Goal: Navigation & Orientation: Find specific page/section

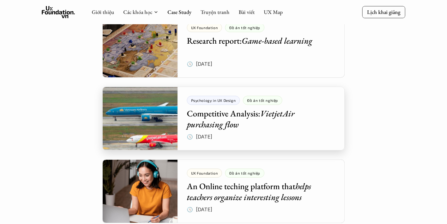
scroll to position [2067, 0]
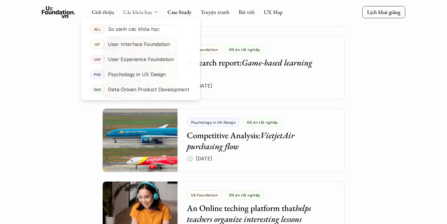
click at [144, 13] on link "Các khóa học" at bounding box center [137, 11] width 29 height 7
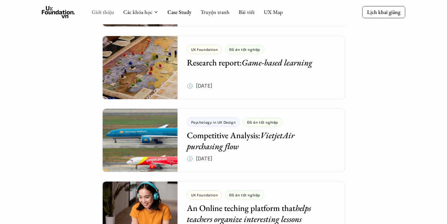
click at [108, 13] on link "Giới thiệu" at bounding box center [103, 11] width 22 height 7
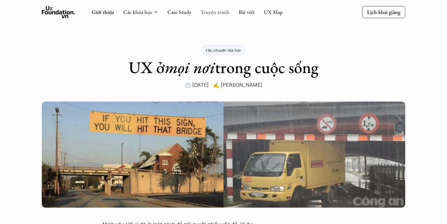
click at [208, 14] on link "Truyện tranh" at bounding box center [214, 11] width 29 height 7
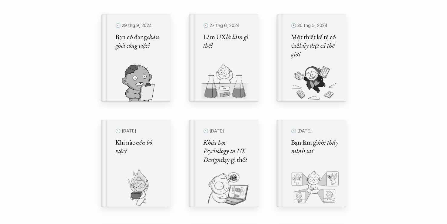
scroll to position [242, 0]
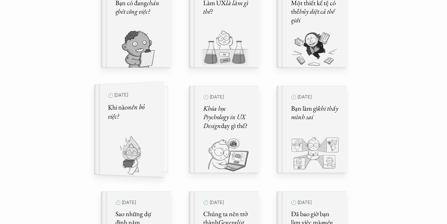
click at [151, 119] on h5 "Khi nào nên bỏ việc?" at bounding box center [132, 111] width 48 height 19
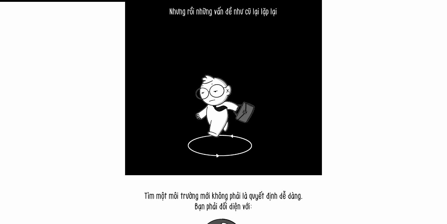
scroll to position [2332, 0]
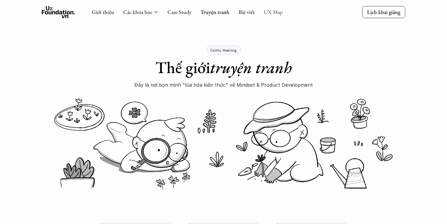
click at [279, 13] on link "UX Map" at bounding box center [273, 11] width 19 height 7
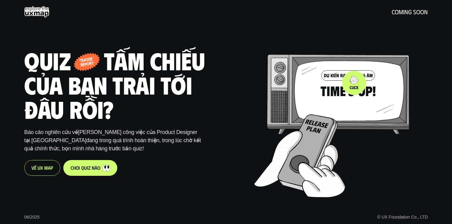
click at [353, 81] on div at bounding box center [344, 109] width 180 height 173
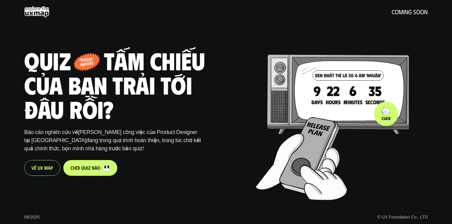
click at [386, 114] on div at bounding box center [346, 111] width 180 height 173
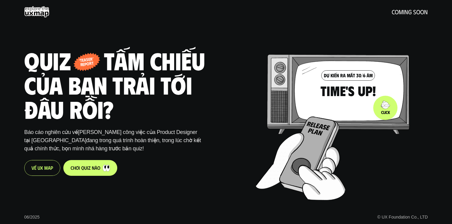
click at [385, 108] on div at bounding box center [346, 111] width 180 height 173
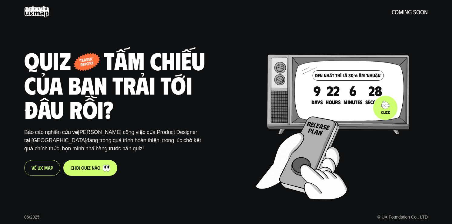
click at [385, 108] on div at bounding box center [346, 111] width 180 height 173
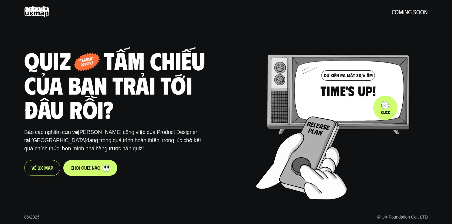
click at [385, 108] on div at bounding box center [346, 111] width 180 height 173
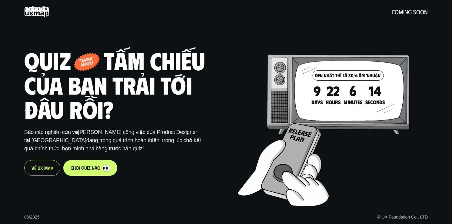
click at [46, 169] on p "V ề U X M a p" at bounding box center [42, 168] width 22 height 6
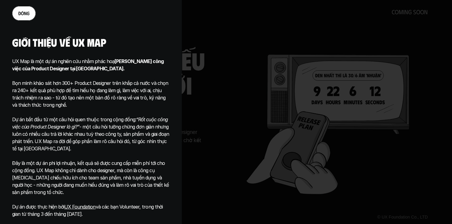
click at [227, 40] on div at bounding box center [226, 112] width 452 height 224
click at [228, 127] on div at bounding box center [226, 112] width 452 height 224
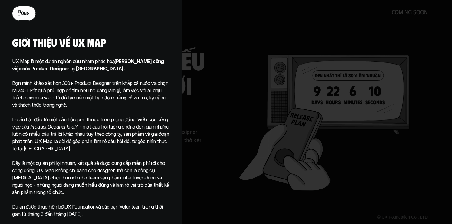
click at [24, 10] on link "đ ó n g" at bounding box center [24, 13] width 24 height 15
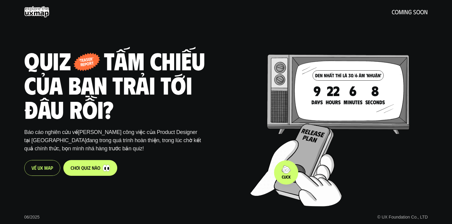
click at [293, 176] on div at bounding box center [340, 118] width 180 height 173
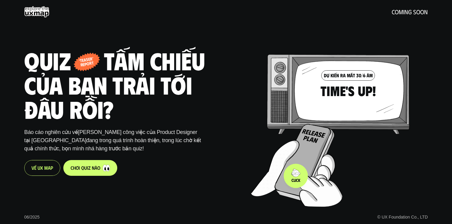
click at [295, 174] on img at bounding box center [318, 188] width 47 height 35
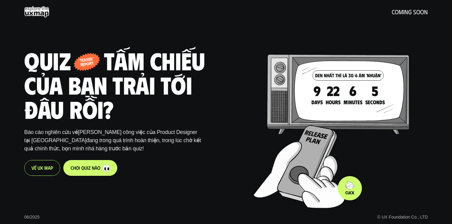
click at [352, 190] on div at bounding box center [343, 120] width 180 height 173
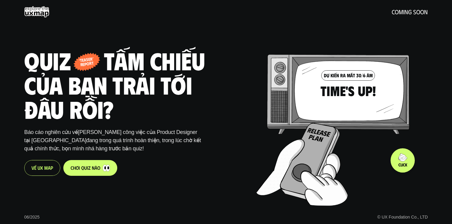
click at [404, 152] on div at bounding box center [346, 117] width 180 height 173
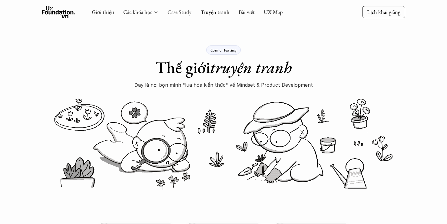
click at [185, 14] on link "Case Study" at bounding box center [179, 11] width 24 height 7
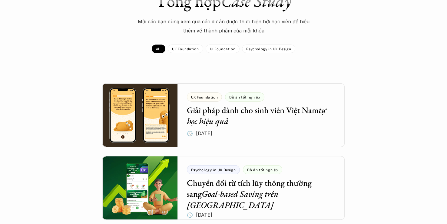
scroll to position [61, 0]
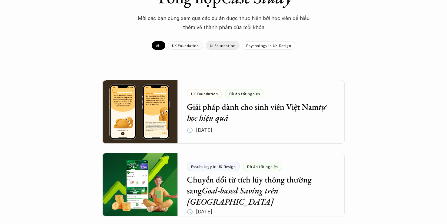
click at [222, 47] on p "UI Foundation" at bounding box center [223, 45] width 26 height 4
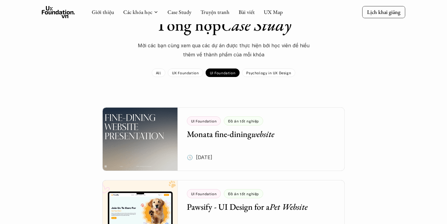
scroll to position [30, 0]
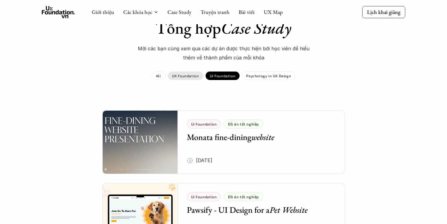
click at [189, 78] on div "UX Foundation" at bounding box center [185, 75] width 35 height 8
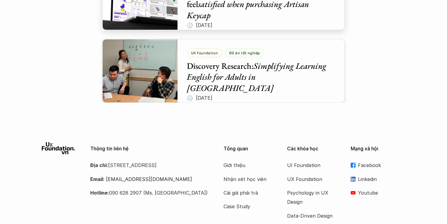
scroll to position [1484, 0]
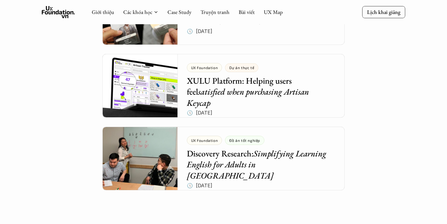
scroll to position [1393, 0]
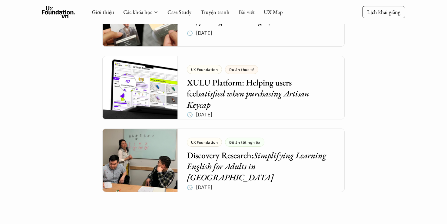
click at [245, 11] on link "Bài viết" at bounding box center [247, 11] width 16 height 7
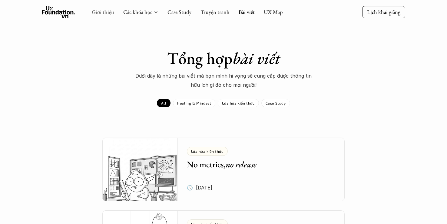
click at [94, 13] on link "Giới thiệu" at bounding box center [103, 11] width 22 height 7
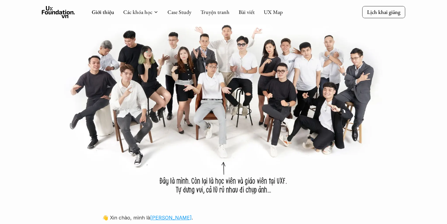
scroll to position [485, 0]
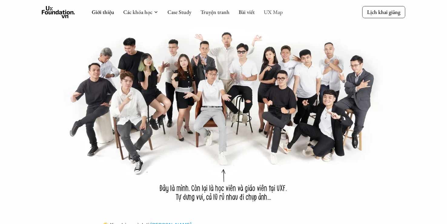
click at [276, 12] on link "UX Map" at bounding box center [273, 11] width 19 height 7
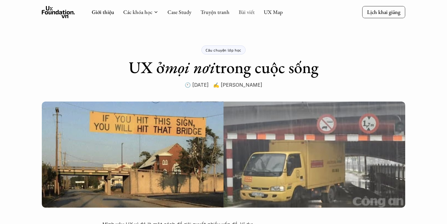
click at [245, 12] on link "Bài viết" at bounding box center [247, 11] width 16 height 7
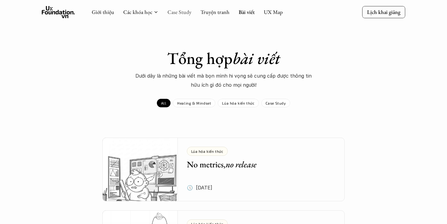
click at [170, 13] on link "Case Study" at bounding box center [179, 11] width 24 height 7
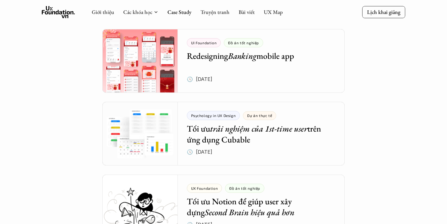
scroll to position [1030, 0]
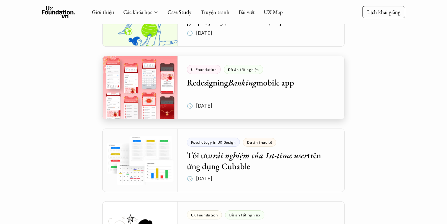
click at [154, 90] on div at bounding box center [223, 88] width 242 height 64
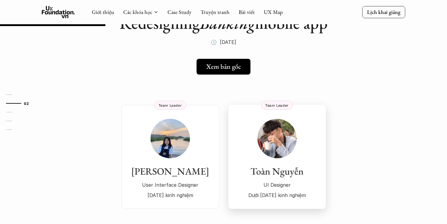
scroll to position [30, 0]
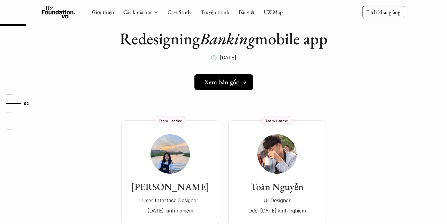
click at [237, 84] on h5 "Xem bản gốc" at bounding box center [221, 82] width 35 height 8
